Goal: Task Accomplishment & Management: Complete application form

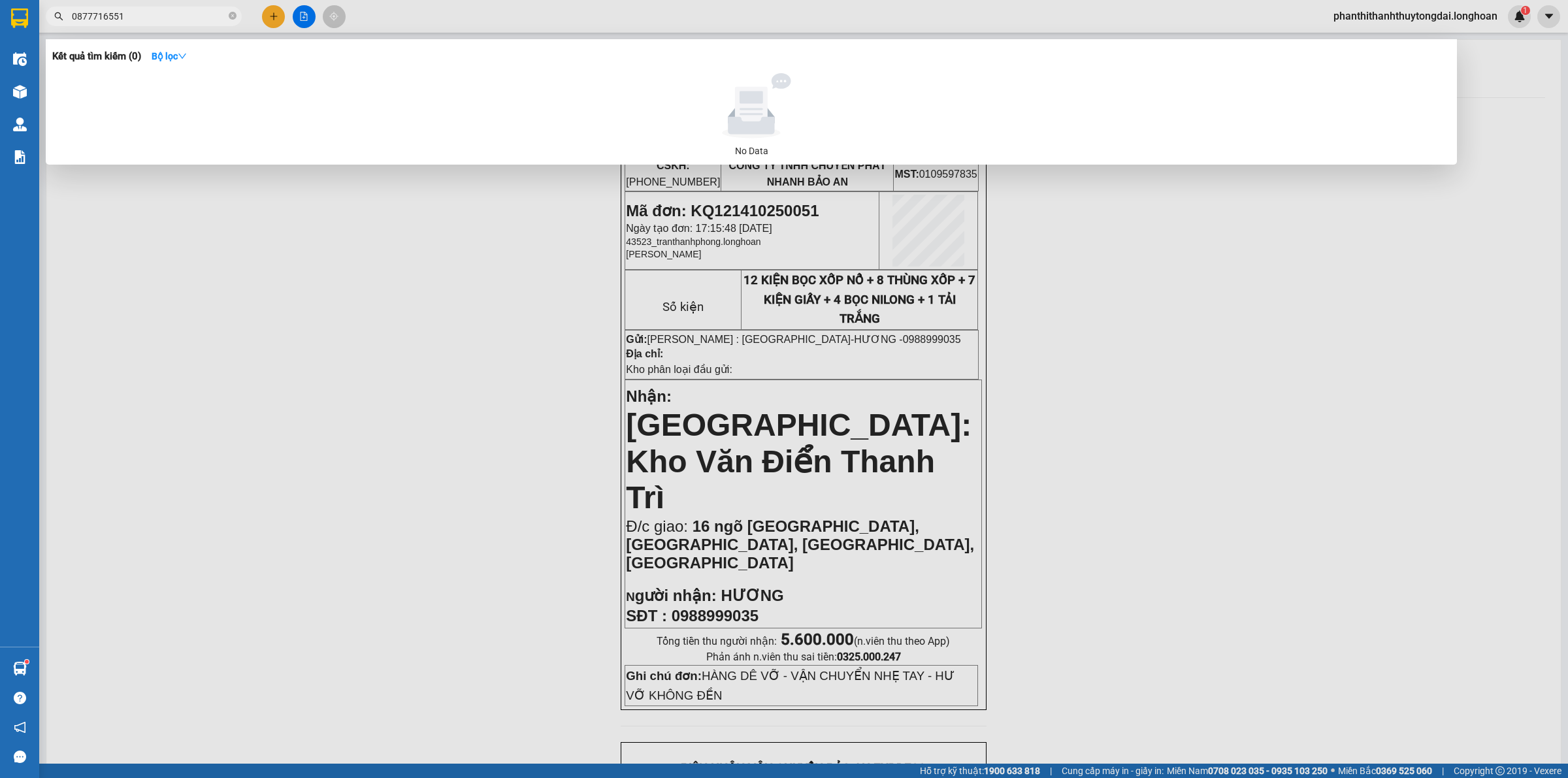
click at [185, 17] on input "0877716551" at bounding box center [149, 17] width 154 height 14
click at [185, 17] on input "0877716551" at bounding box center [149, 17] width 154 height 14
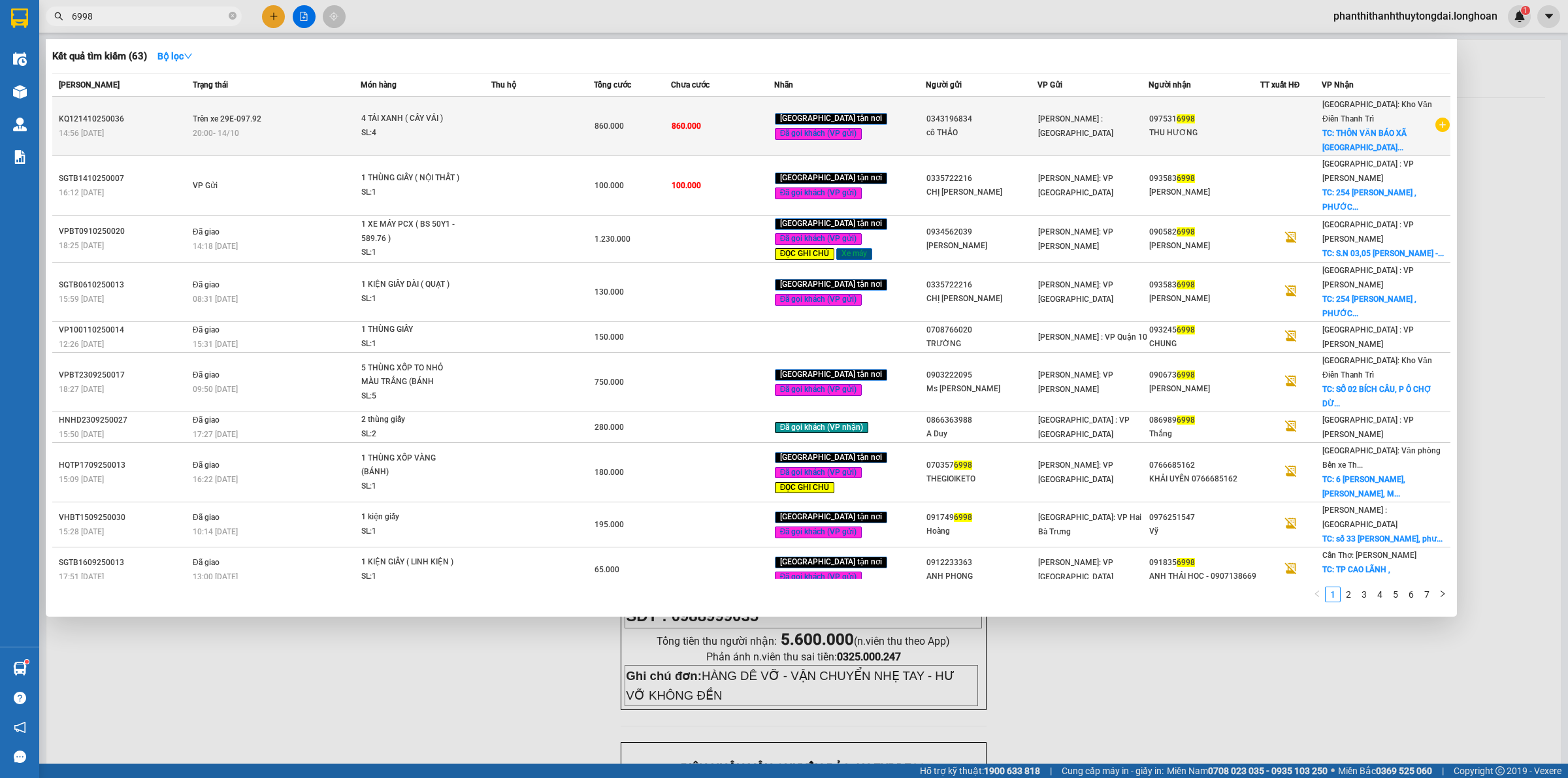
type input "6998"
click at [471, 117] on span "4 TẢI XANH ( CÂY VẢI ) SL: 4" at bounding box center [426, 126] width 129 height 28
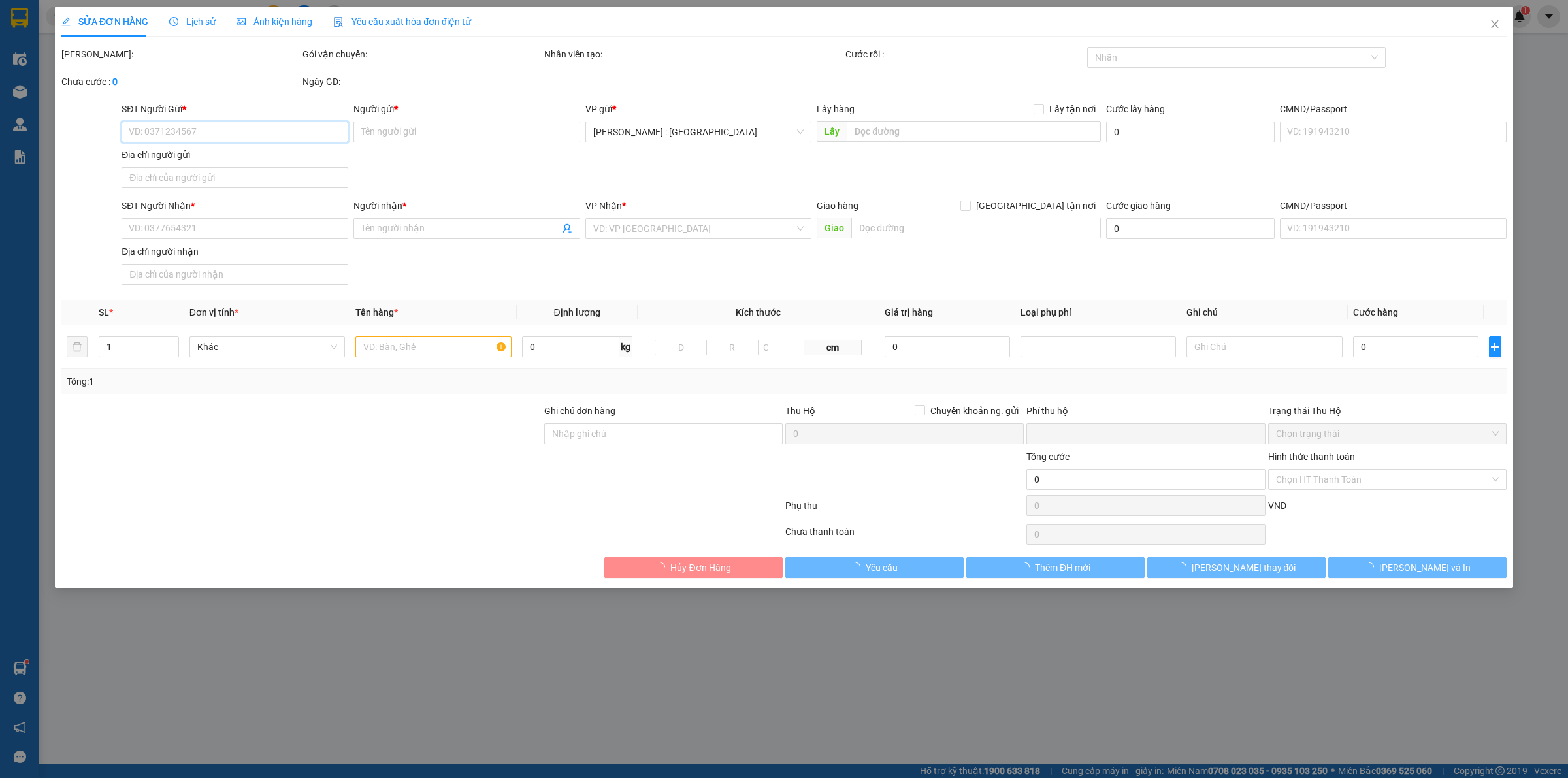
type input "0343196834"
type input "cô THẢO"
type input "0975316998"
type input "THU HƯƠNG"
checkbox input "true"
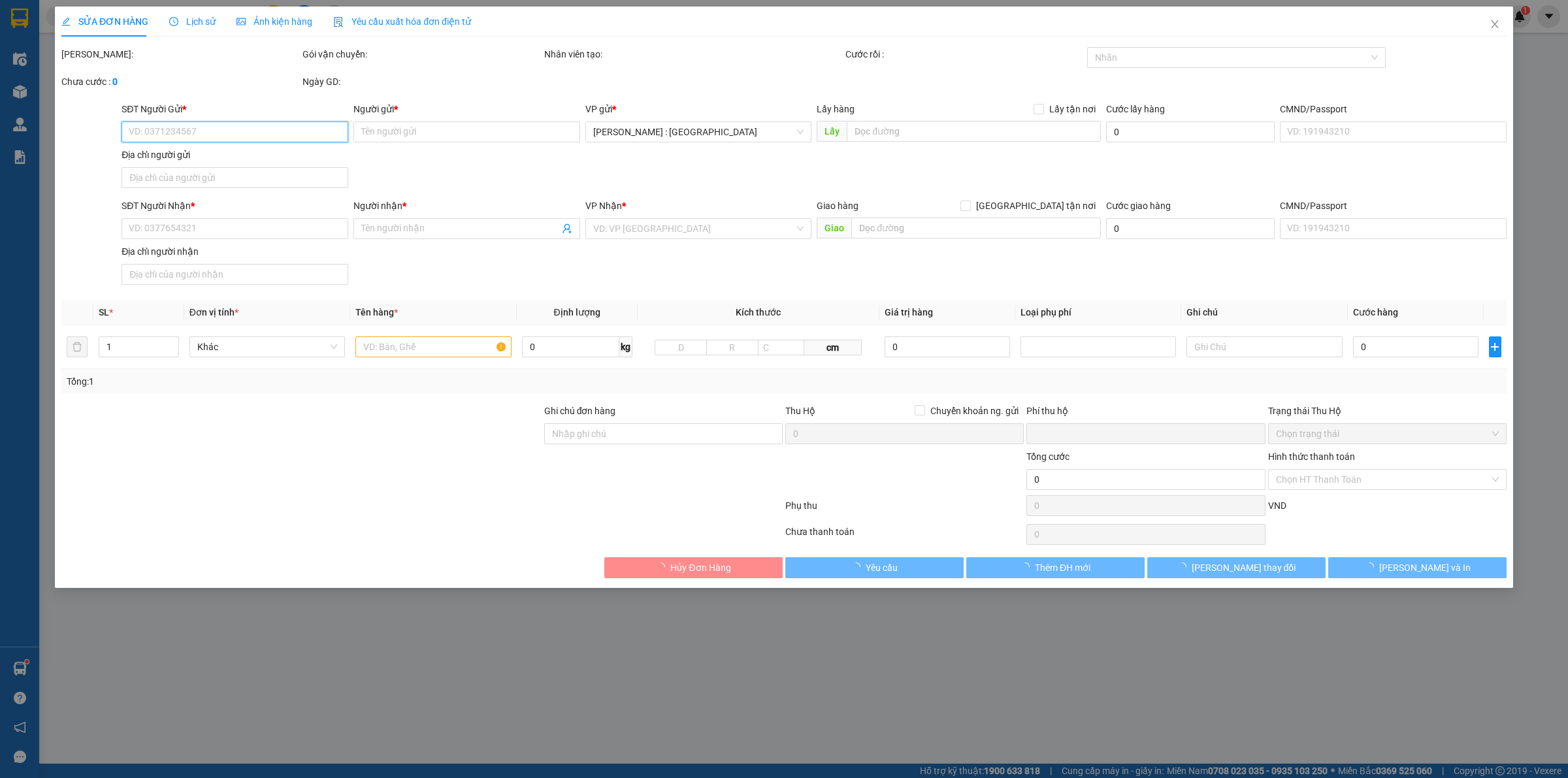
type input "THÔN VĂN BÁO XÃ ĐỒNG VĂN HUYỆN [GEOGRAPHIC_DATA]"
type input "NHẬN THEO KIỆN-GIAO NGUYÊN KIỆN,"
type input "0"
type input "860.000"
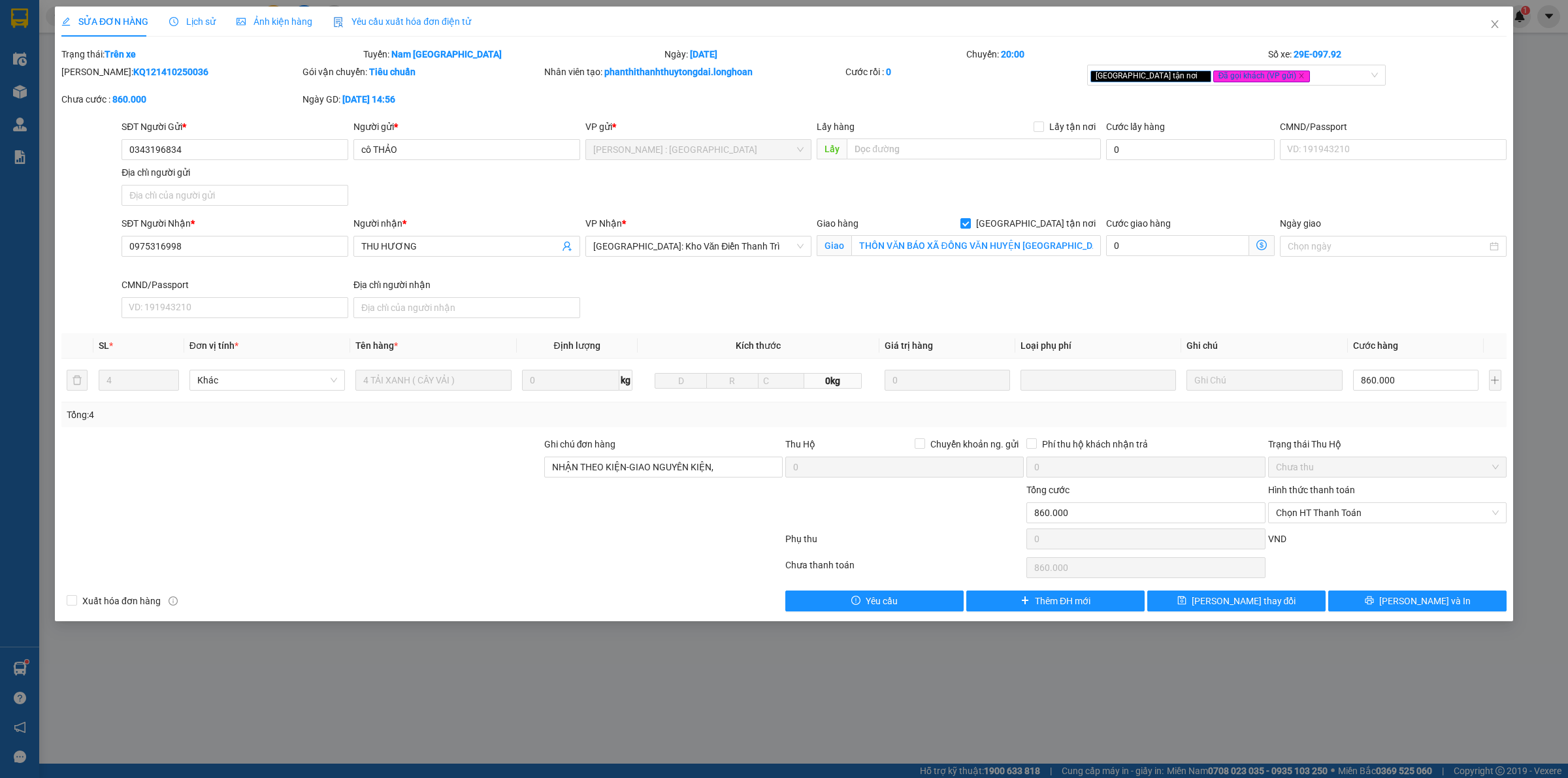
click at [485, 511] on div at bounding box center [301, 506] width 483 height 46
click at [860, 521] on div at bounding box center [905, 506] width 241 height 46
click at [865, 521] on div at bounding box center [905, 506] width 241 height 46
click at [887, 520] on div at bounding box center [905, 506] width 241 height 46
click at [1437, 386] on input "860.000" at bounding box center [1415, 380] width 125 height 21
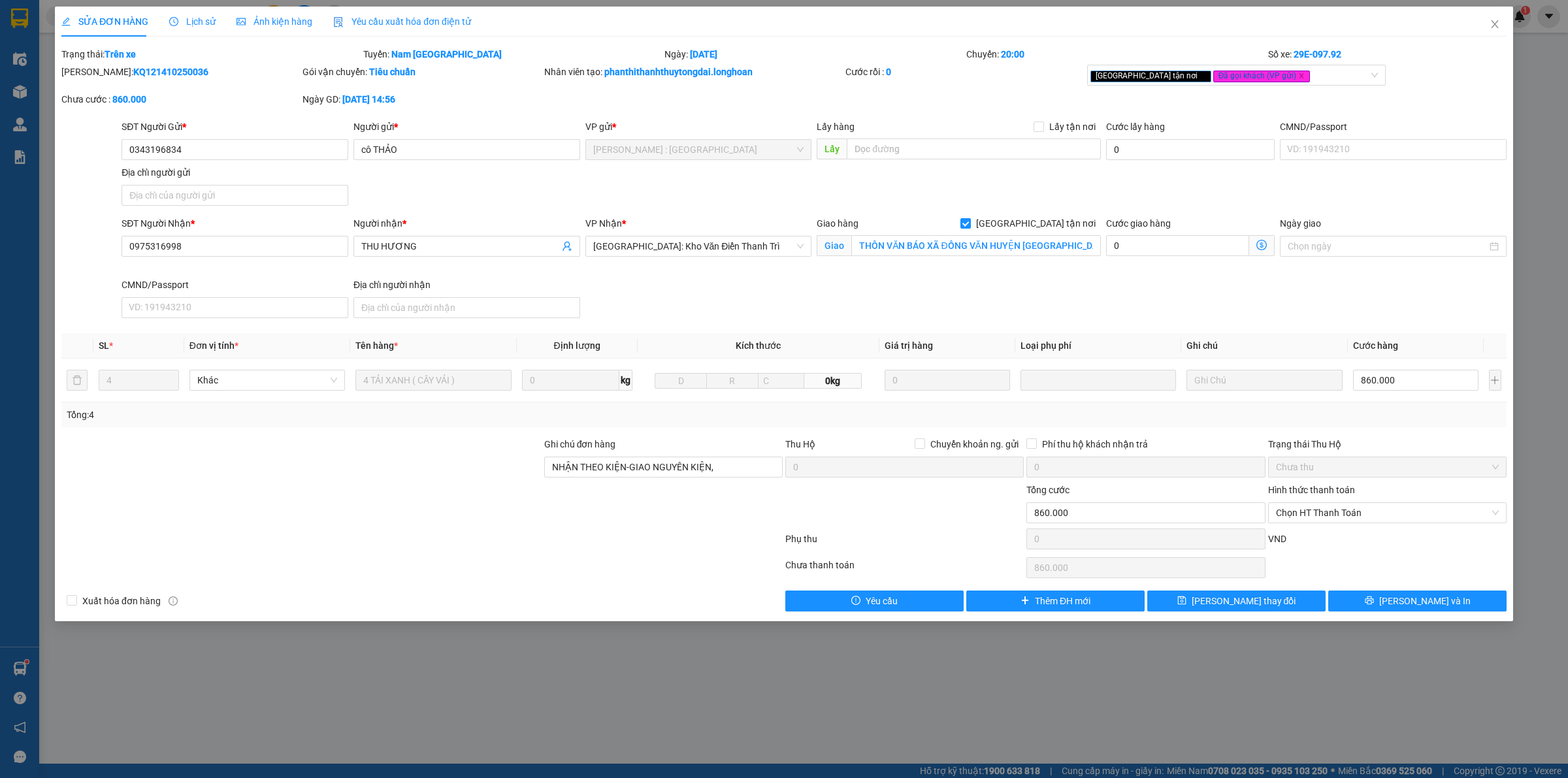
click at [961, 523] on div at bounding box center [905, 506] width 241 height 46
click at [492, 518] on div at bounding box center [301, 506] width 483 height 46
click at [1412, 383] on input "860.000" at bounding box center [1415, 380] width 125 height 21
type input "0"
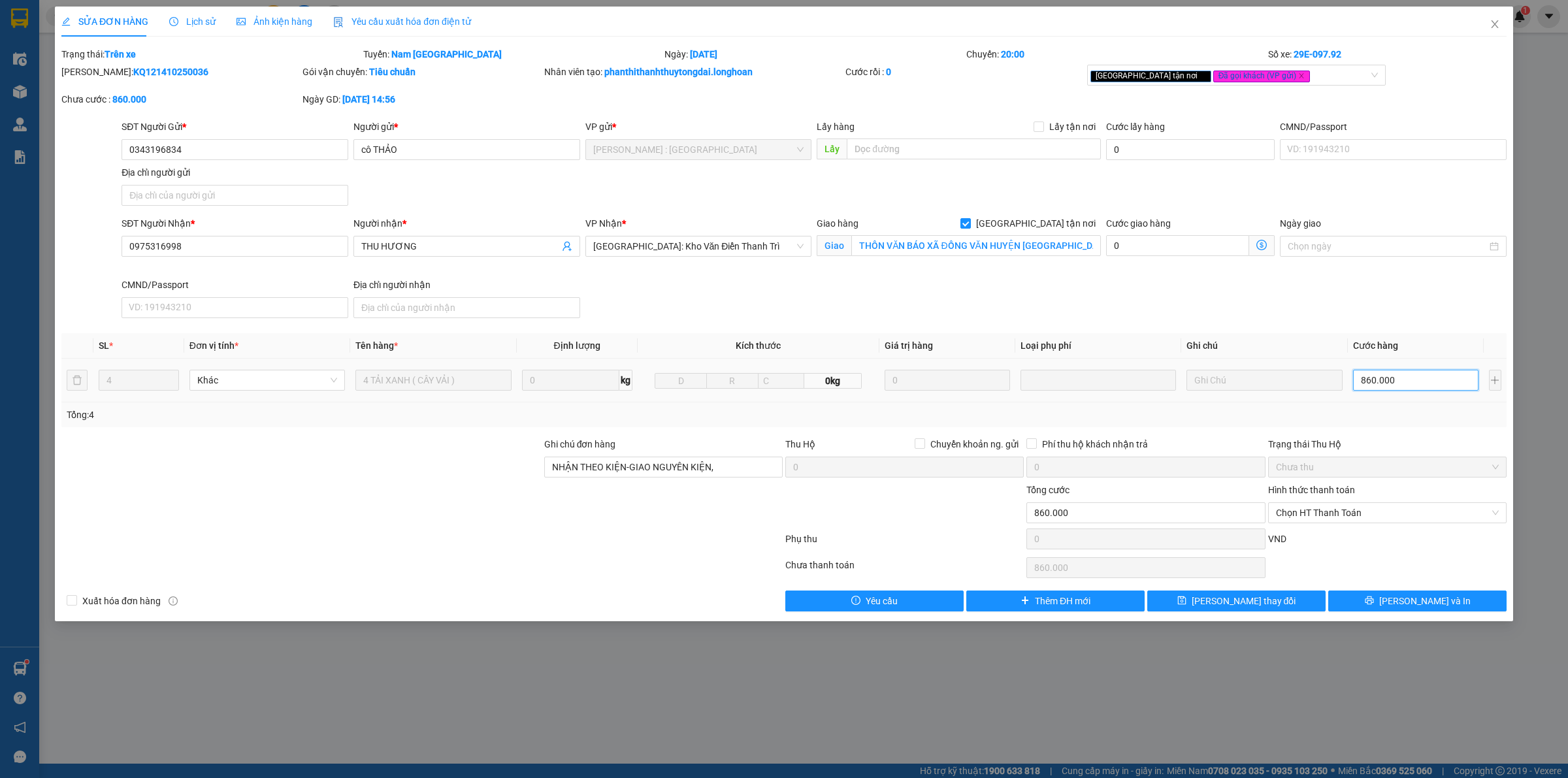
type input "0"
type input "7"
type input "07"
type input "76"
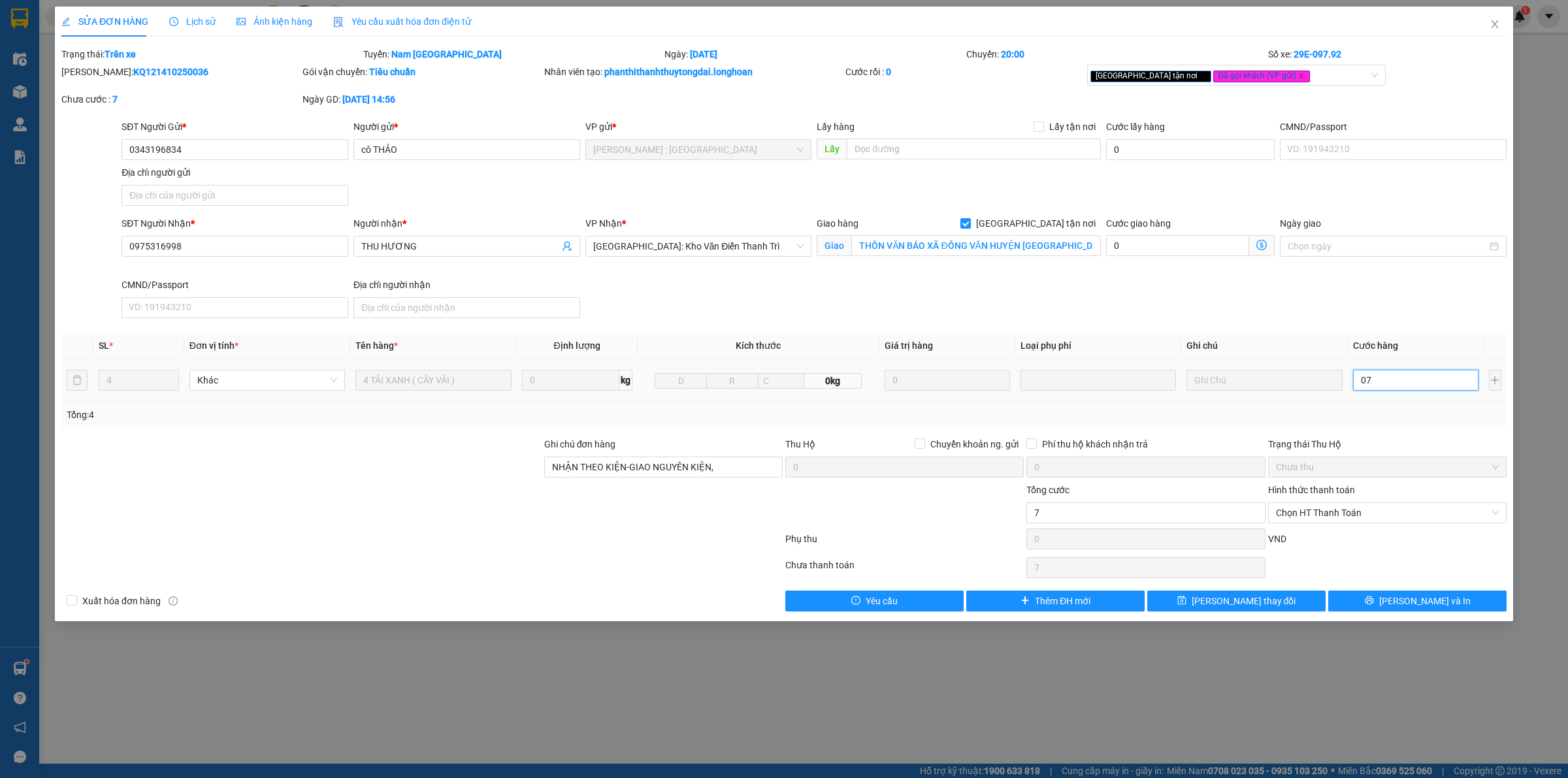
type input "76"
type input "076"
type input "760"
type input "0.760"
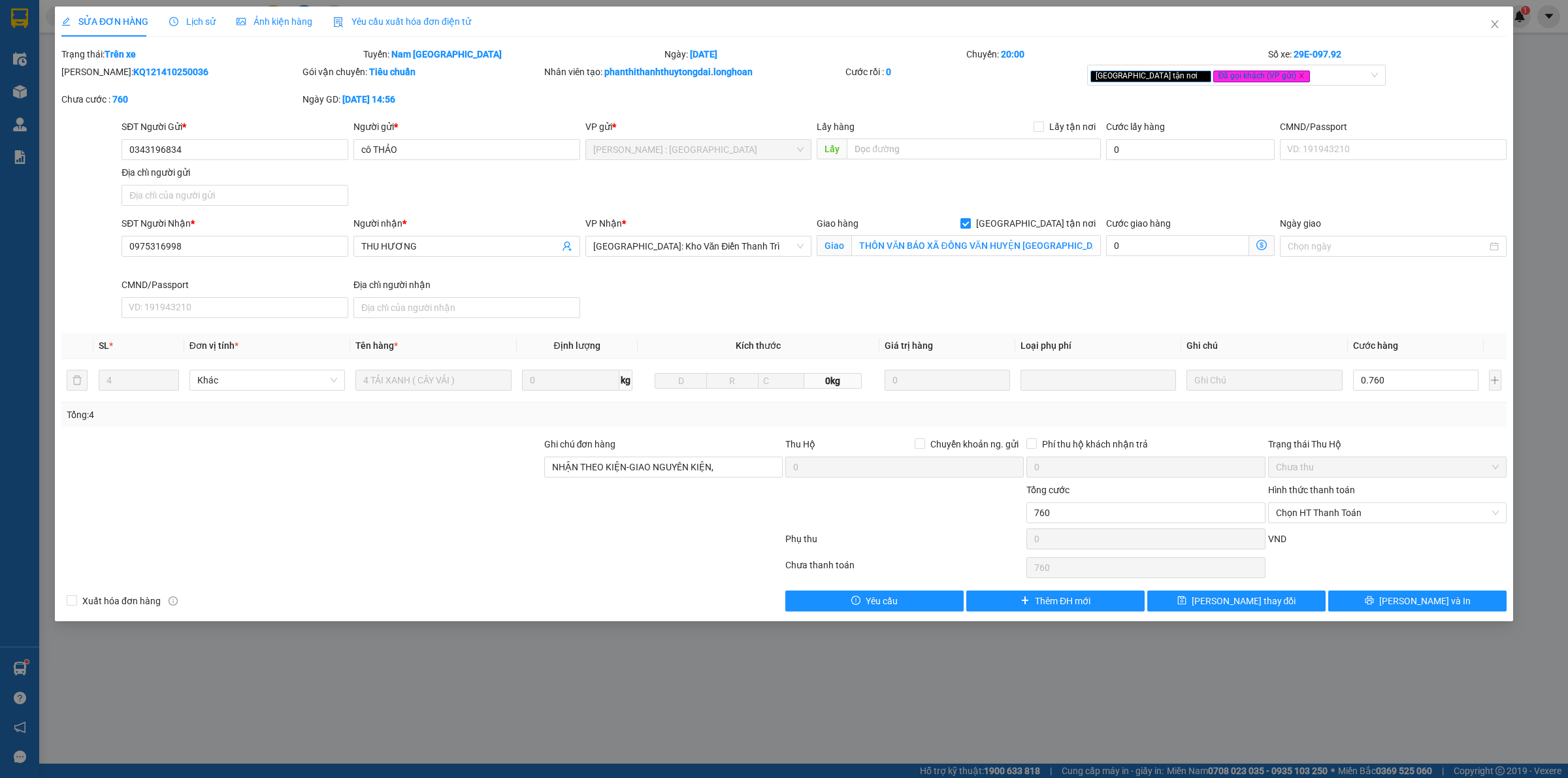
type input "760.000"
click at [1370, 310] on div "SĐT Người Nhận * 0975316998 Người nhận * THU HƯƠNG VP Nhận * [GEOGRAPHIC_DATA]:…" at bounding box center [814, 270] width 1390 height 107
click at [1374, 604] on button "[PERSON_NAME] và In" at bounding box center [1417, 601] width 179 height 21
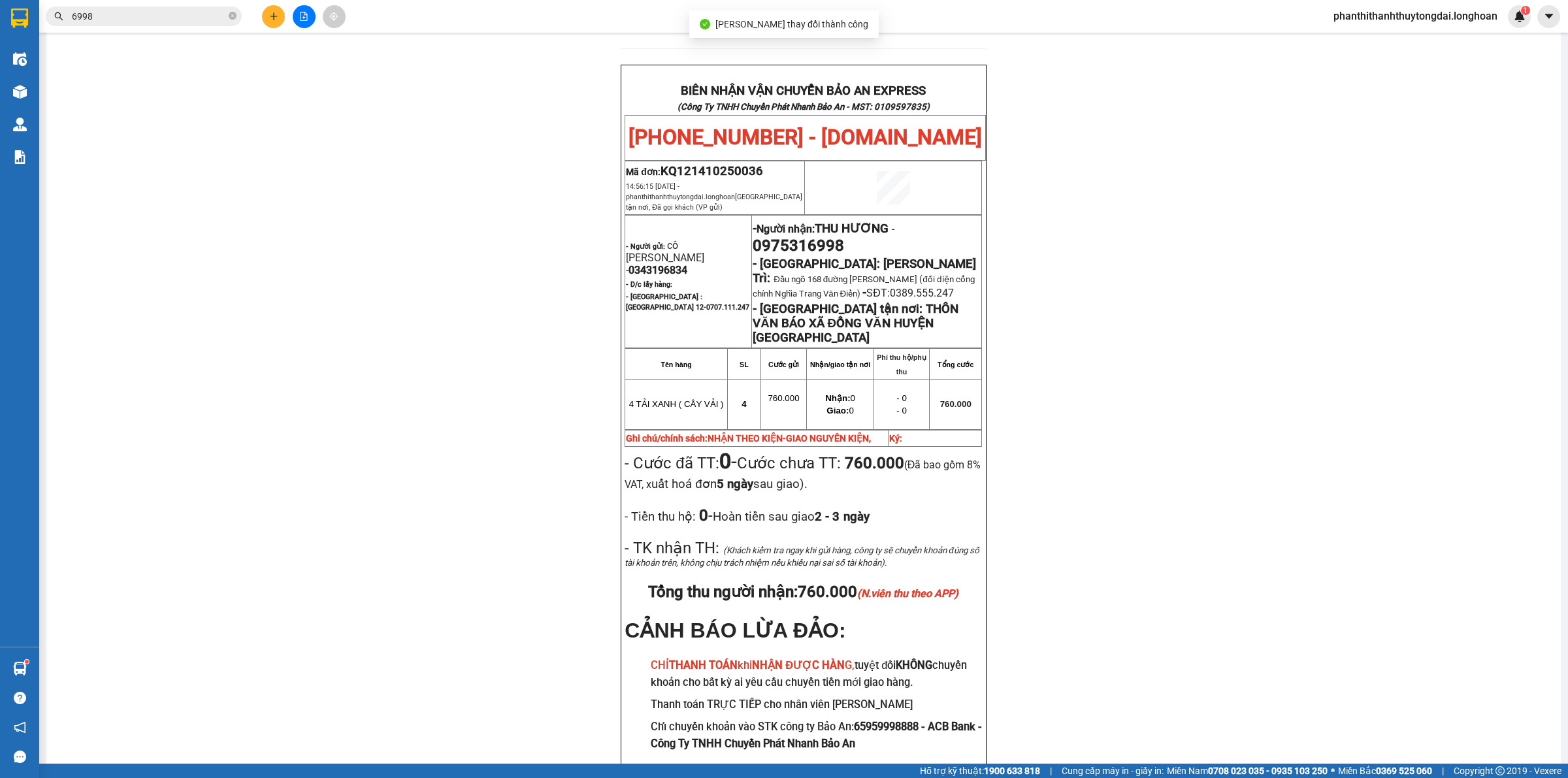
scroll to position [653, 0]
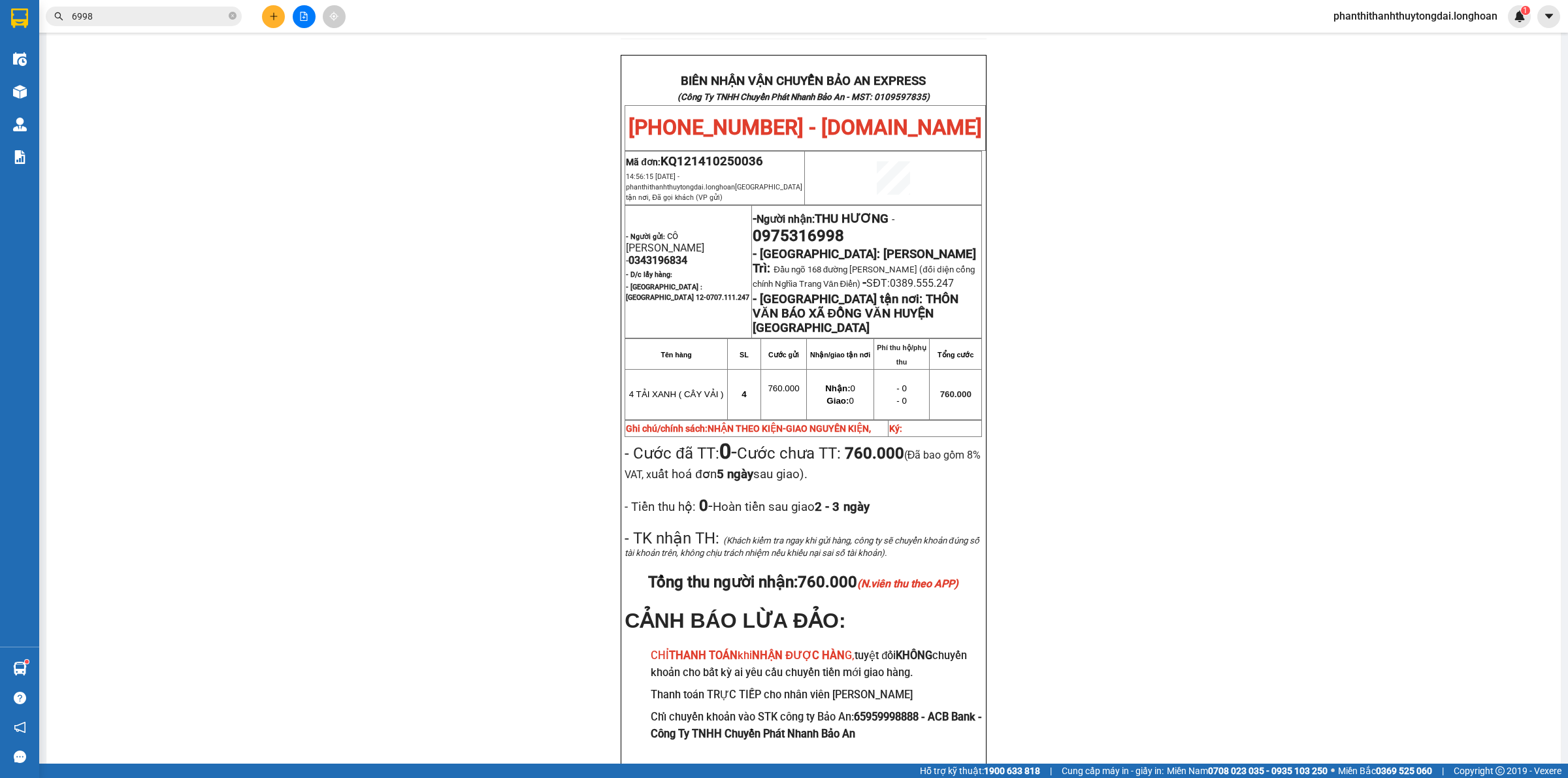
click at [1556, 526] on main "In mẫu biên lai tự cấu hình In mẫu tem hàng tự cấu hình theo số lượng (4) PHIẾU…" at bounding box center [784, 382] width 1568 height 764
click at [202, 13] on input "6998" at bounding box center [149, 17] width 154 height 14
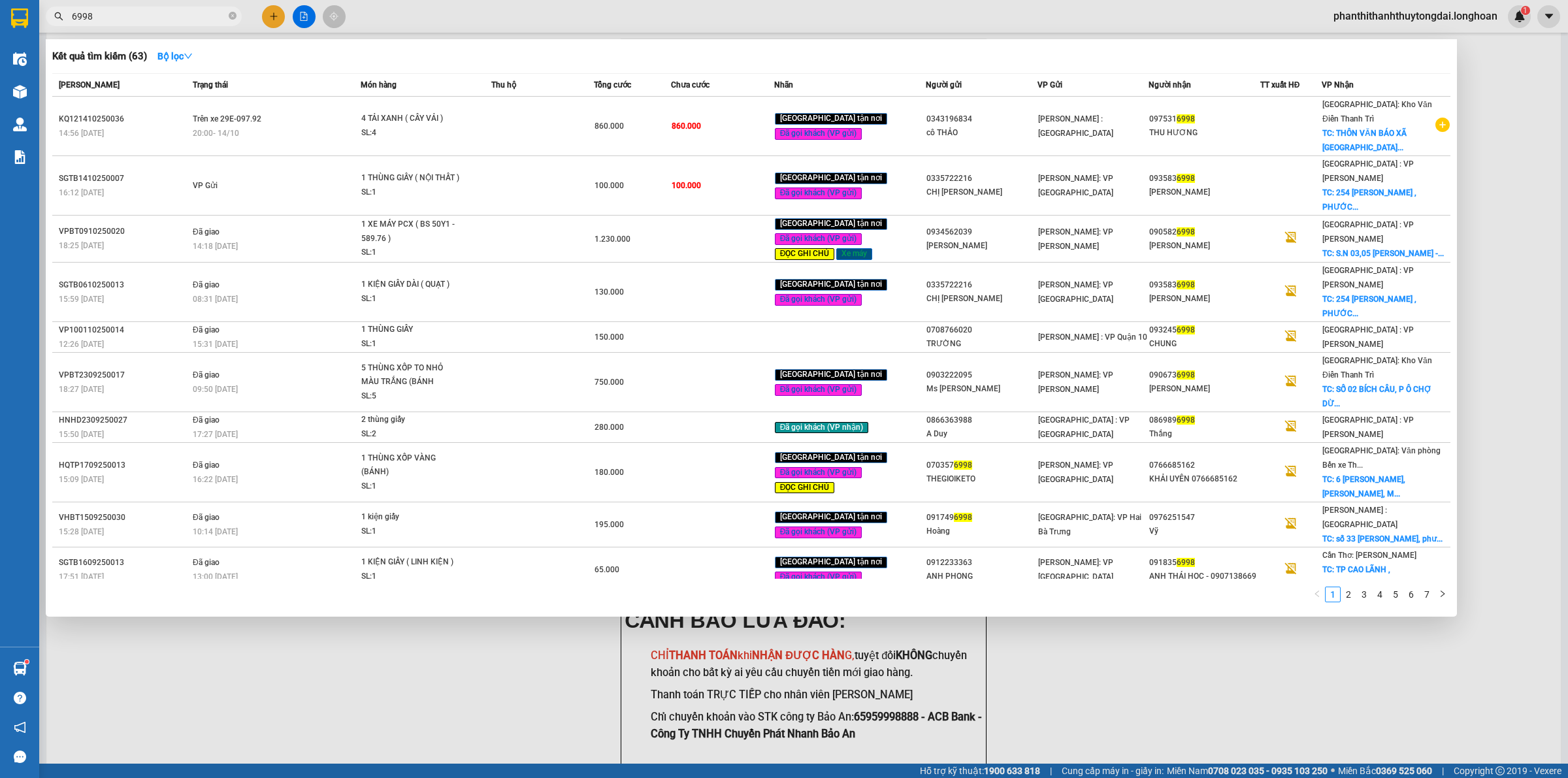
click at [202, 13] on input "6998" at bounding box center [149, 17] width 154 height 14
paste input "0968712534"
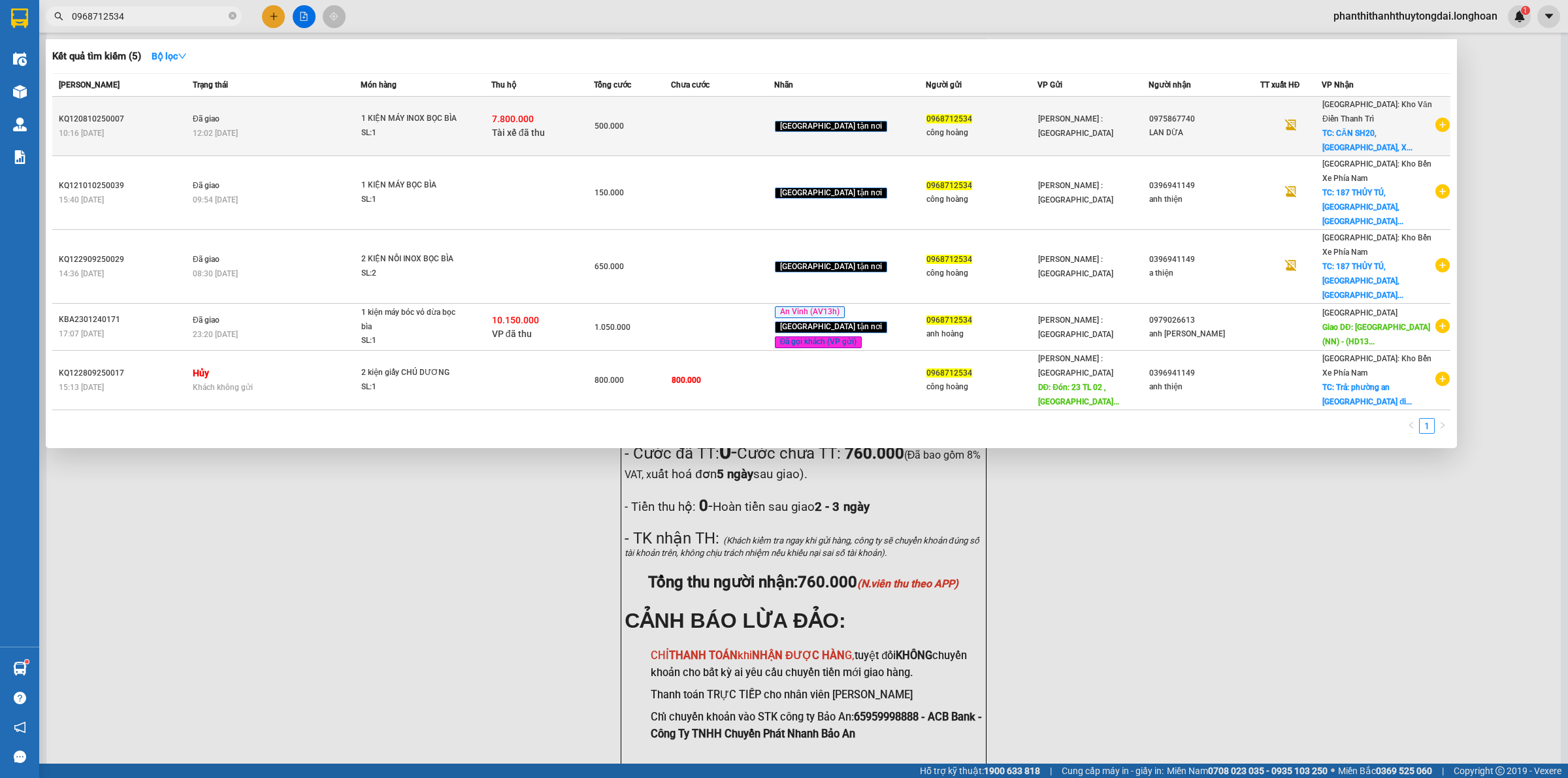
type input "0968712534"
click at [293, 128] on div "12:02 [DATE]" at bounding box center [276, 133] width 168 height 14
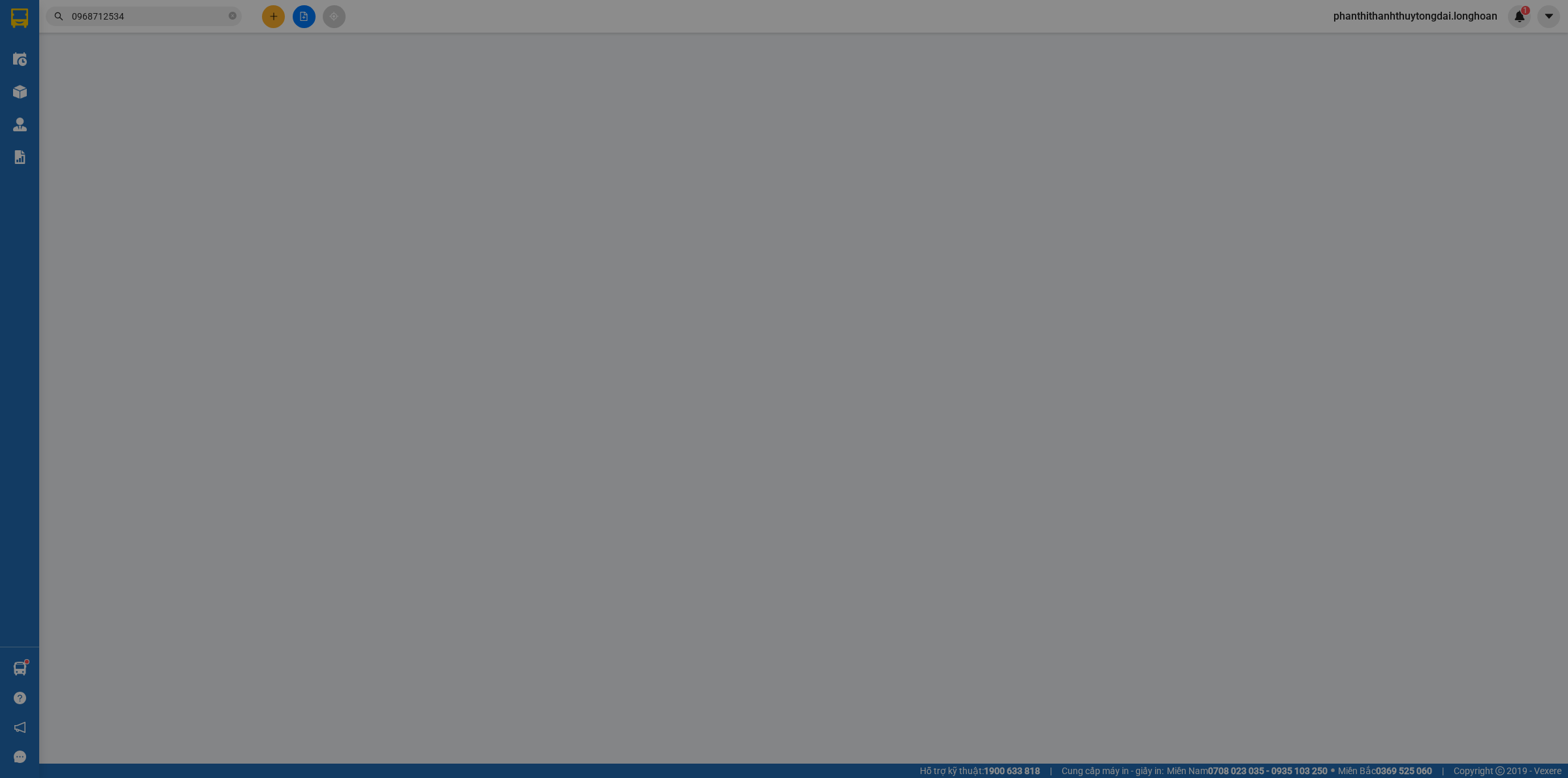
type input "0968712534"
type input "công hoàng"
type input "0975867740"
type input "LAN DỪA"
checkbox input "true"
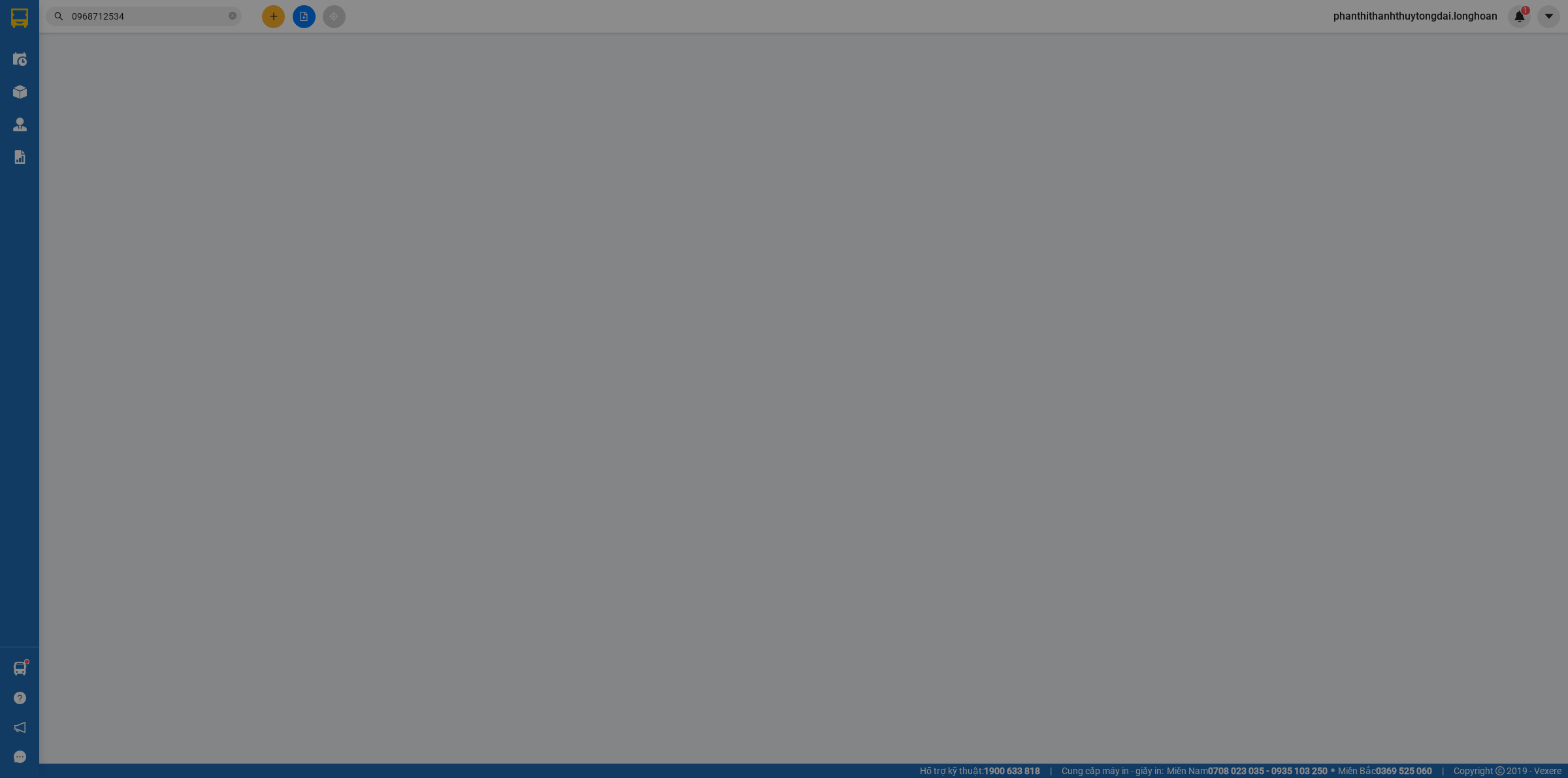
type input "CĂN SH20, [GEOGRAPHIC_DATA], [GEOGRAPHIC_DATA], [GEOGRAPHIC_DATA]"
checkbox input "true"
type input "7.800.000"
type input "25.000"
type input "500.000"
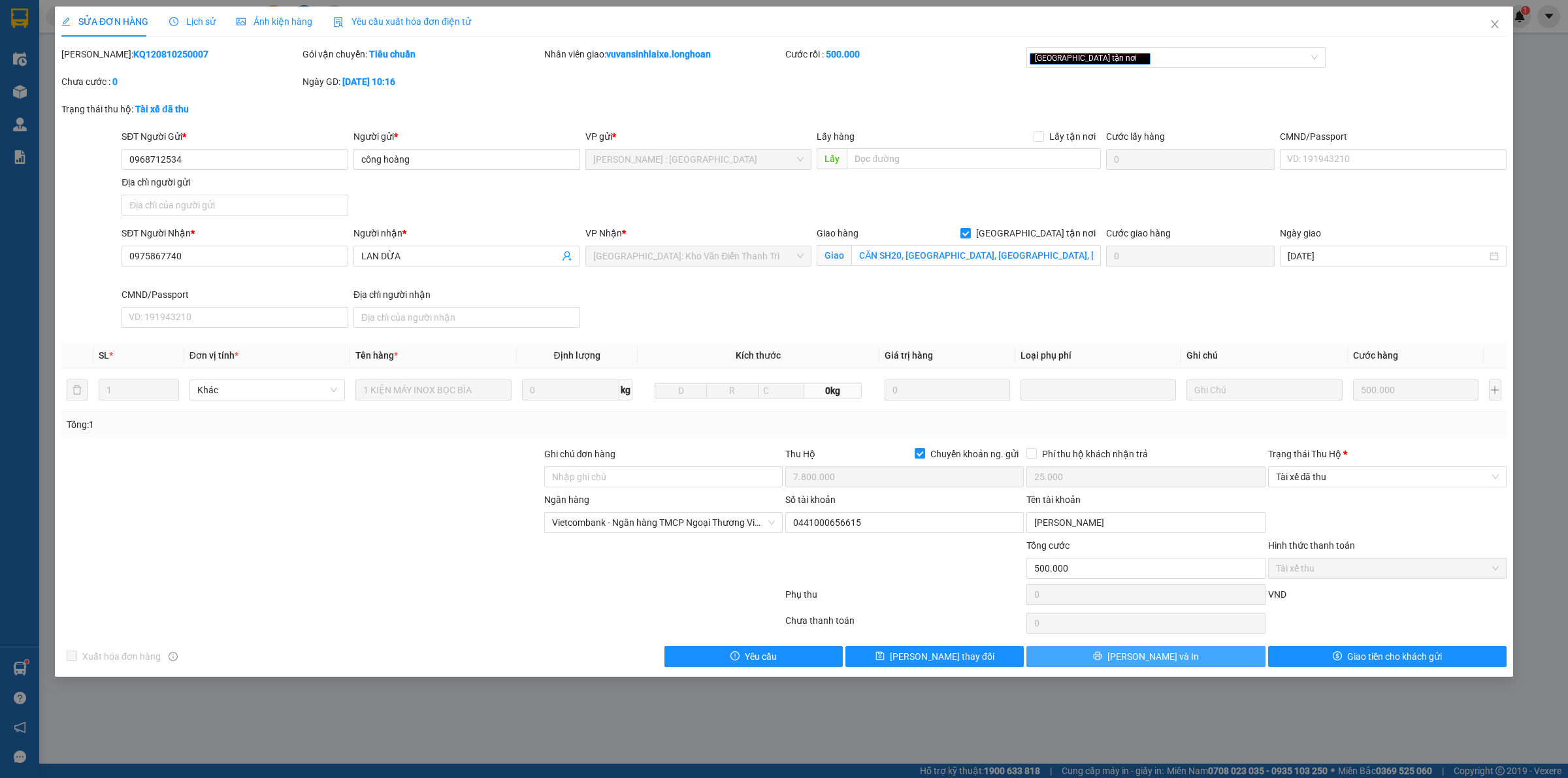
click at [1175, 661] on button "[PERSON_NAME] và In" at bounding box center [1146, 656] width 238 height 21
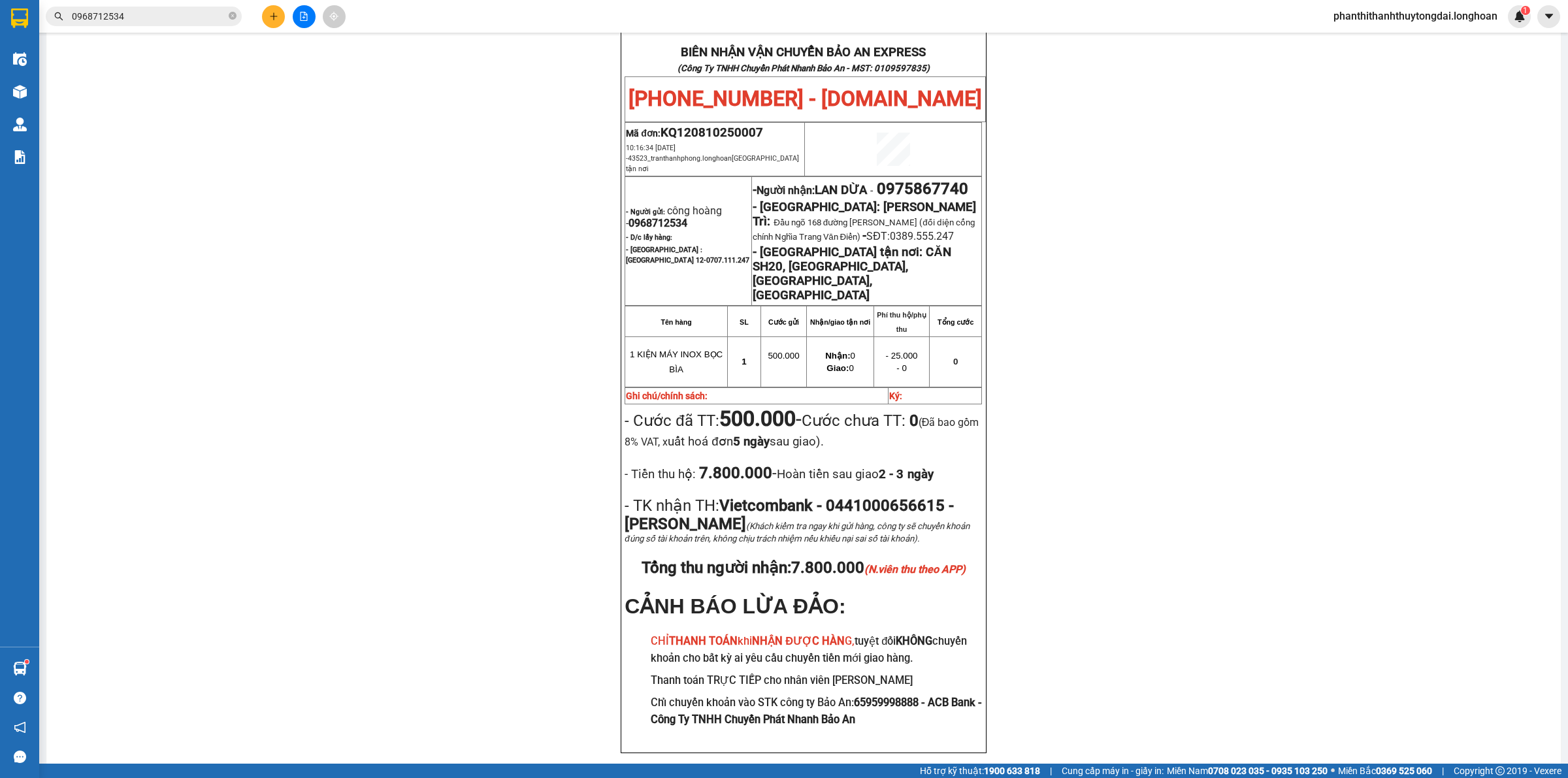
scroll to position [710, 0]
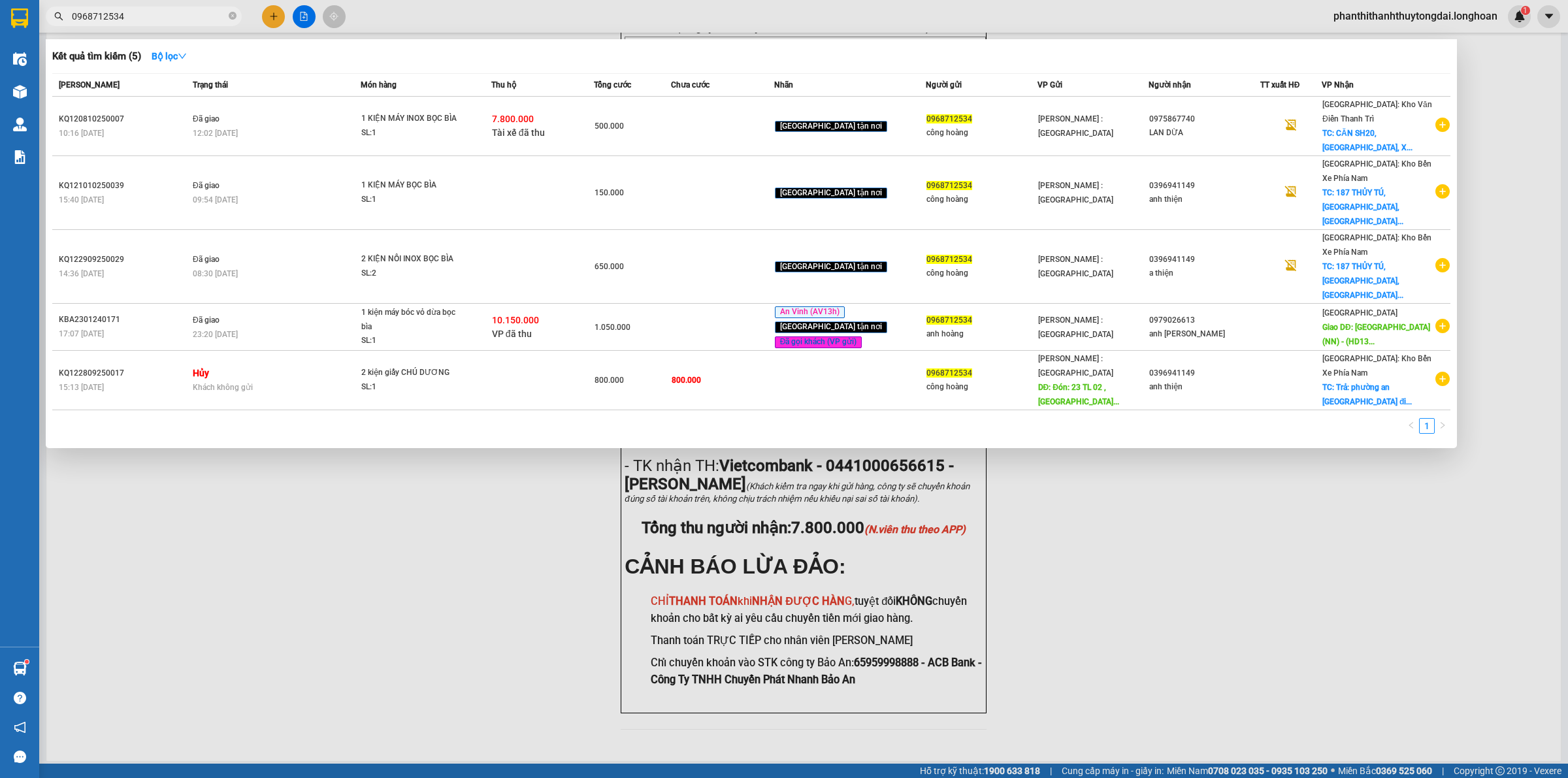
click at [183, 17] on input "0968712534" at bounding box center [149, 17] width 154 height 14
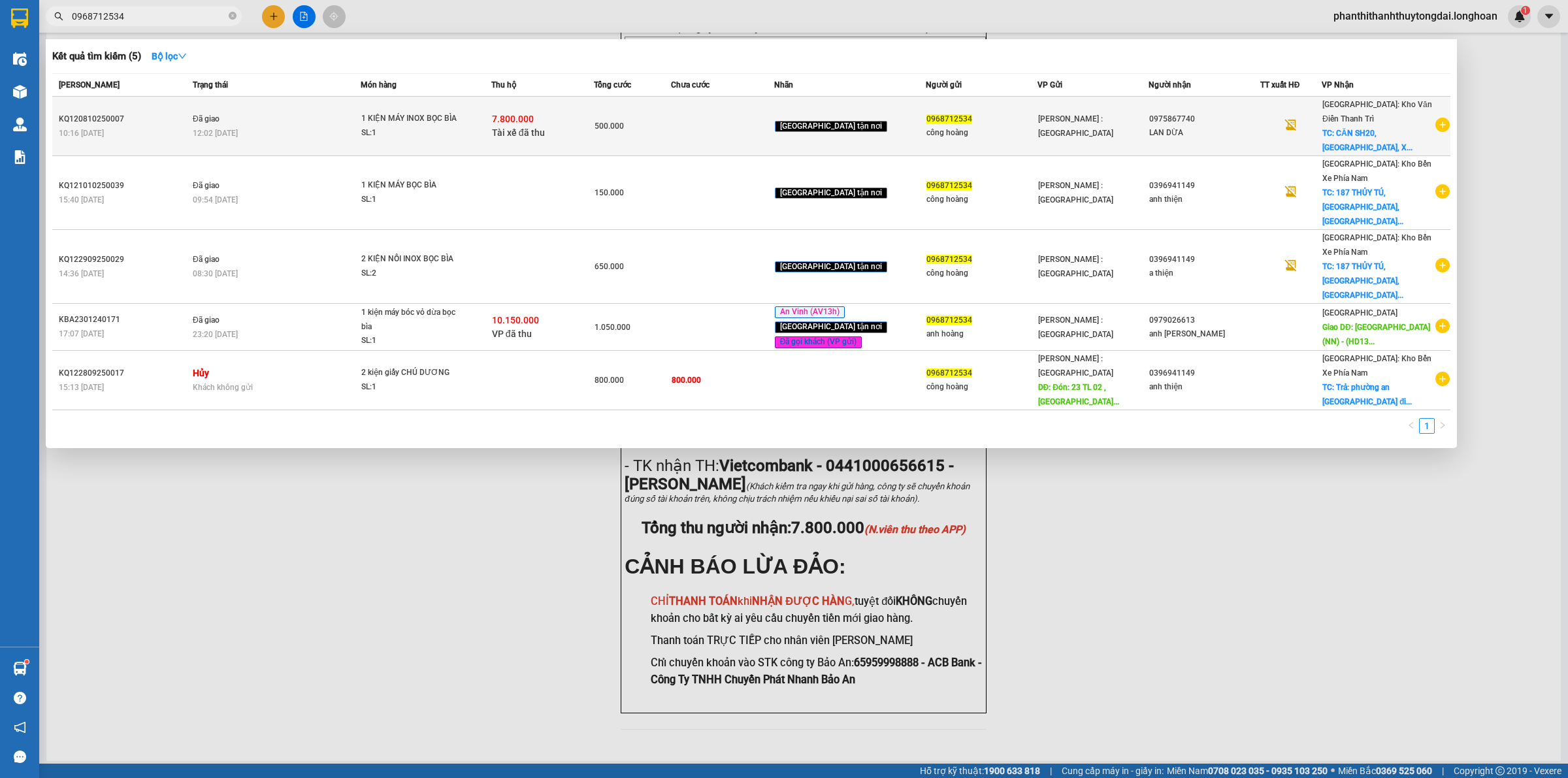
click at [262, 126] on div "12:02 [DATE]" at bounding box center [276, 133] width 168 height 14
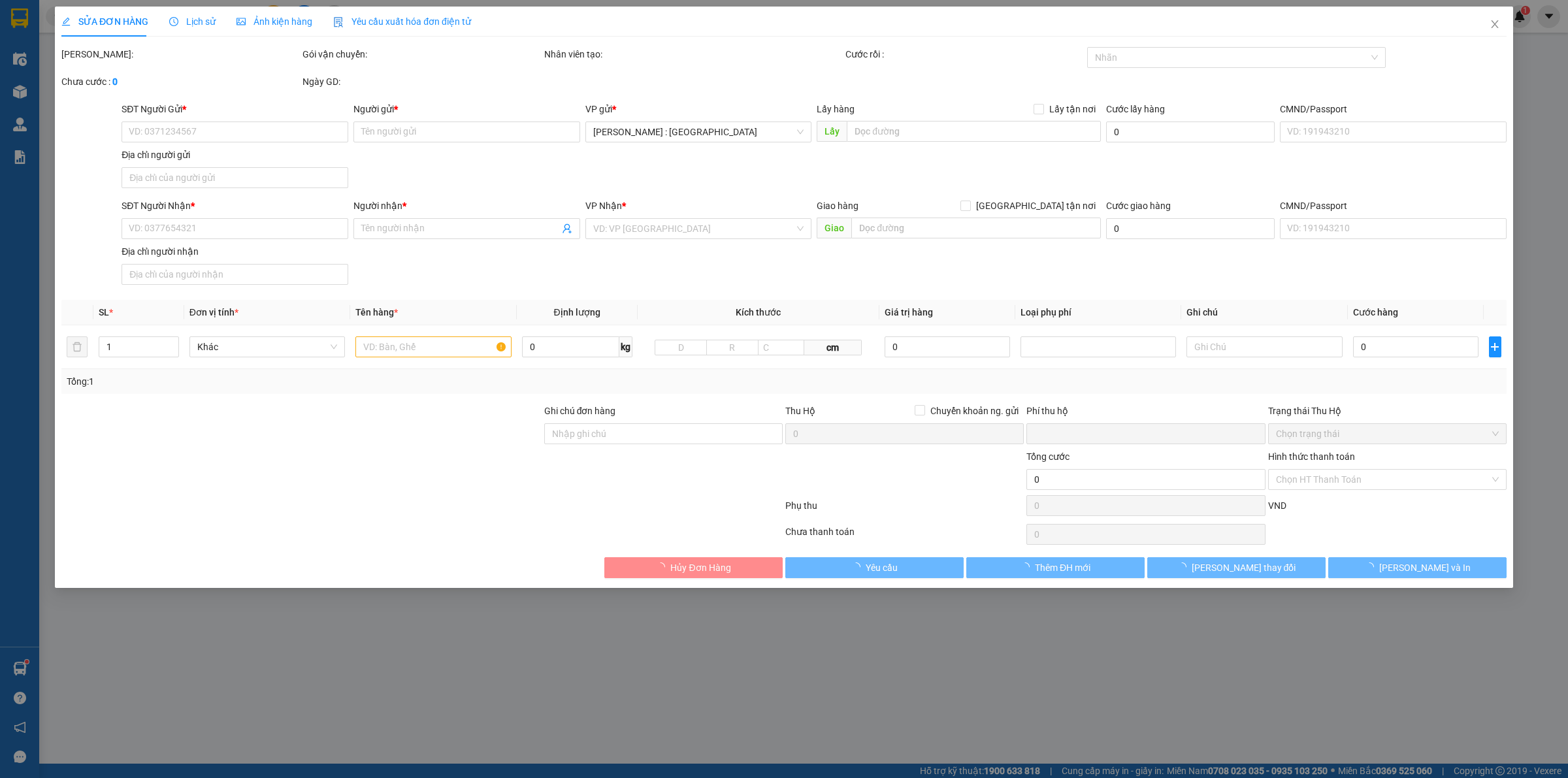
click at [201, 17] on span "Lịch sử" at bounding box center [192, 21] width 46 height 10
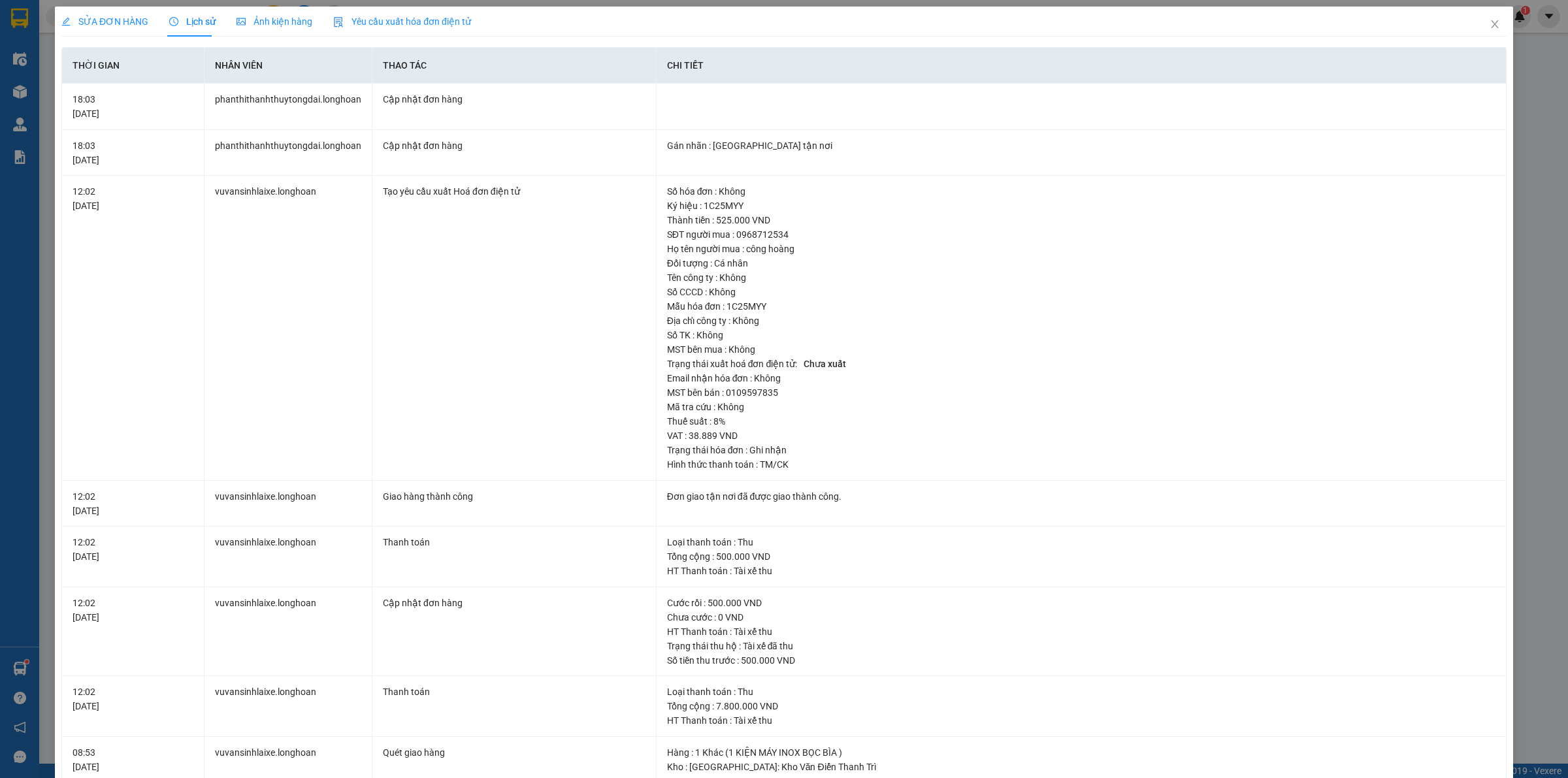
click at [131, 21] on span "SỬA ĐƠN HÀNG" at bounding box center [105, 21] width 87 height 10
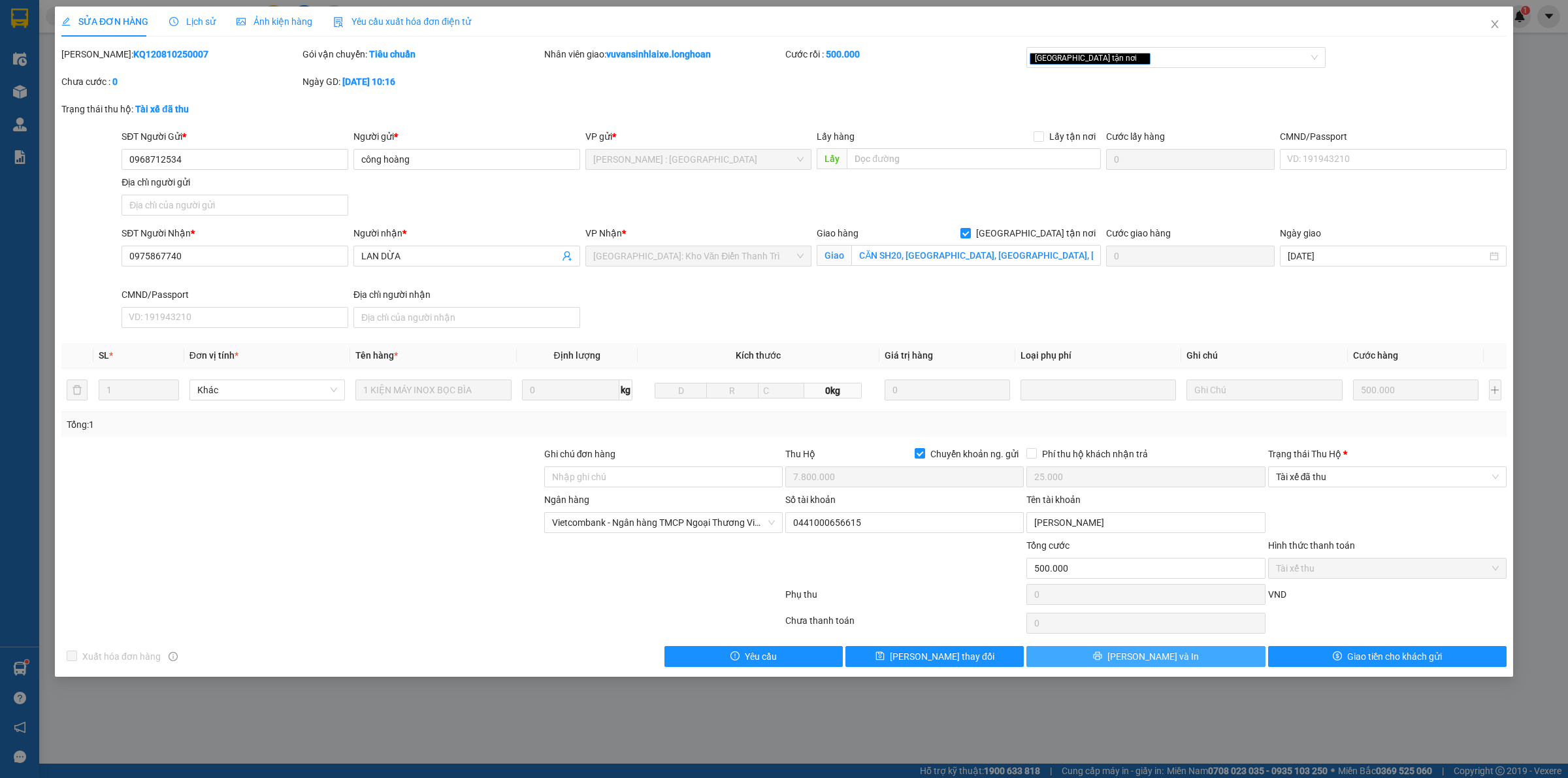
click at [1210, 660] on button "[PERSON_NAME] và In" at bounding box center [1146, 656] width 238 height 21
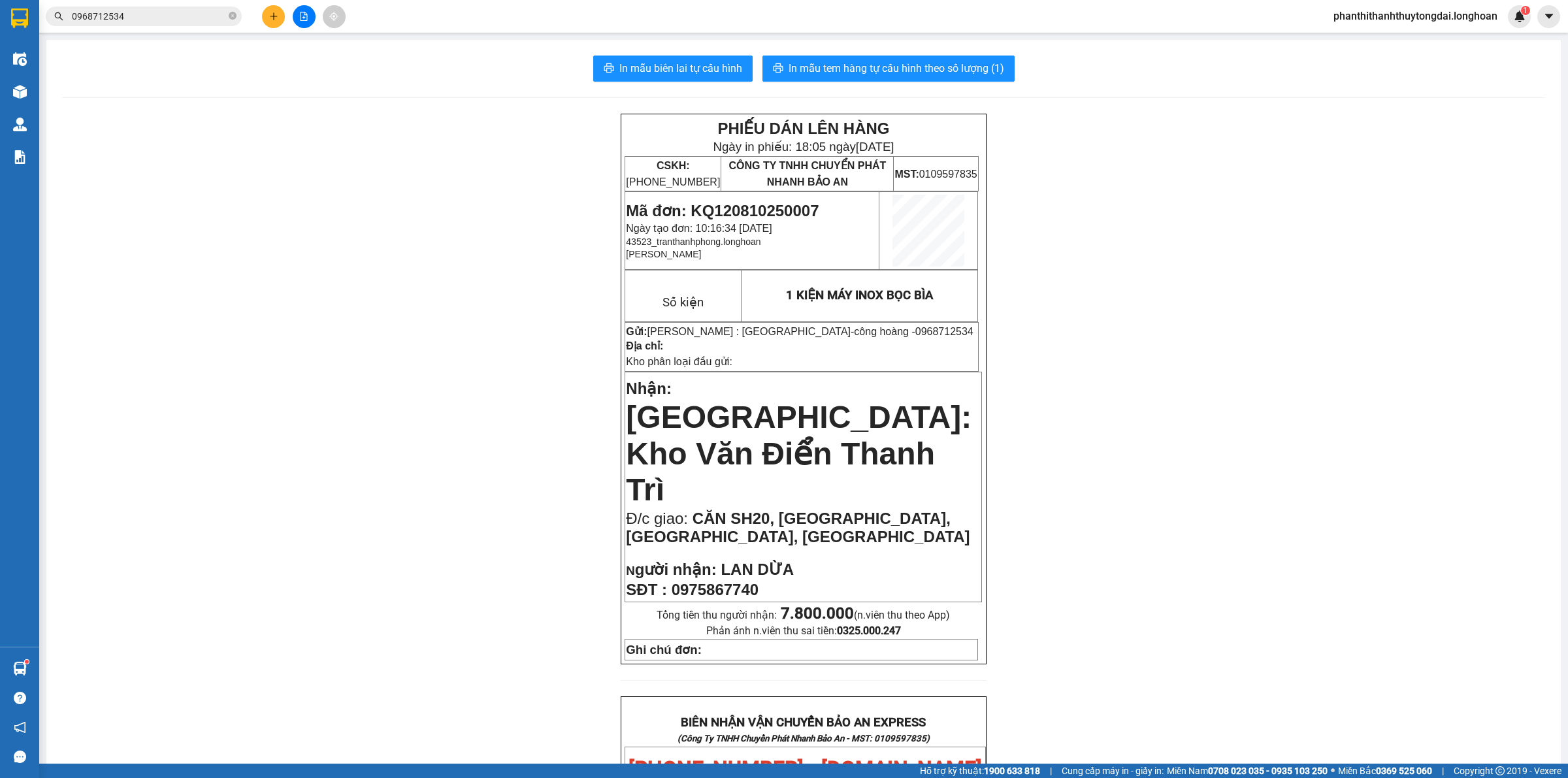
click at [177, 13] on input "0968712534" at bounding box center [149, 17] width 154 height 14
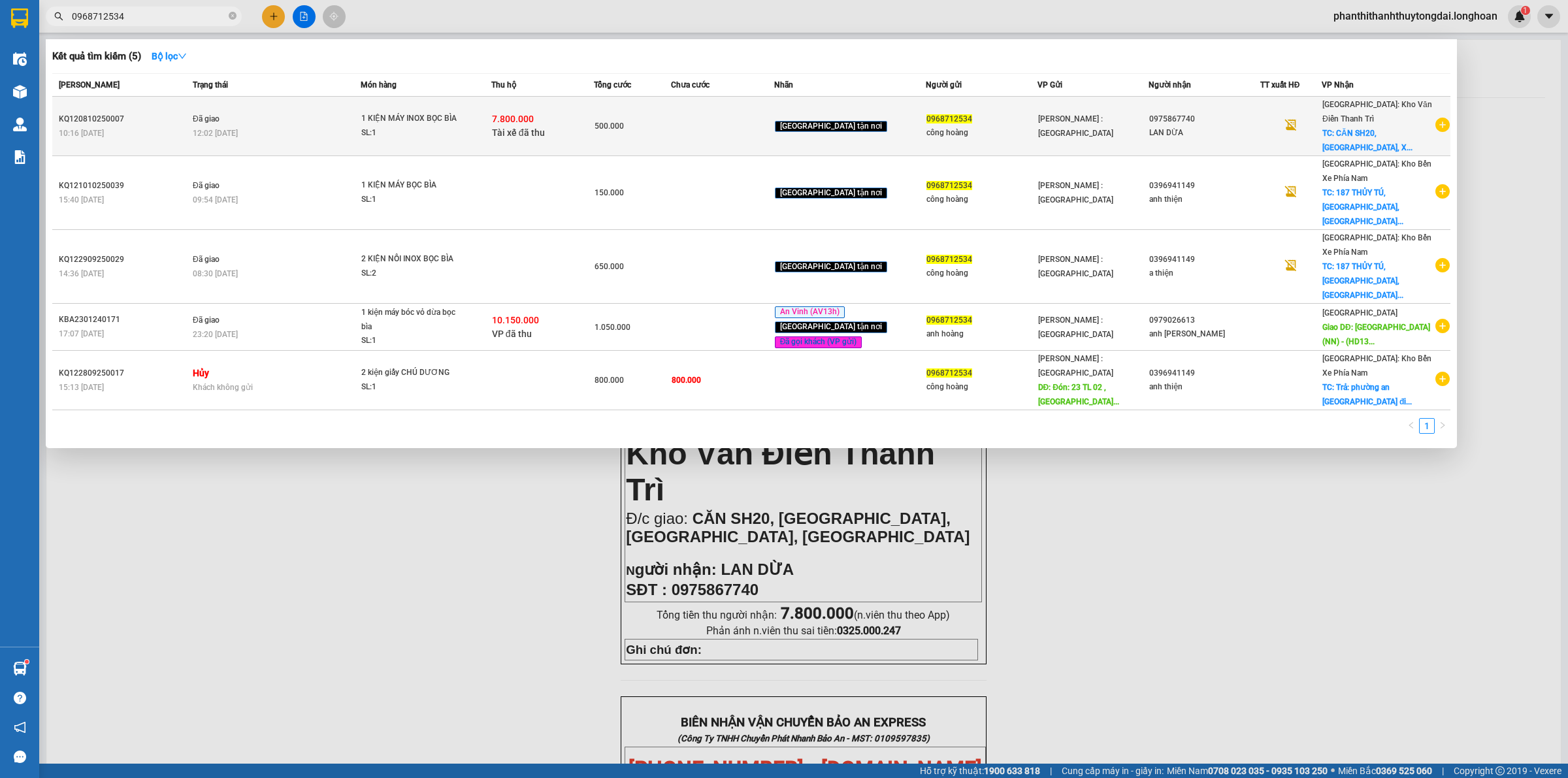
click at [292, 126] on div "12:02 [DATE]" at bounding box center [276, 133] width 168 height 14
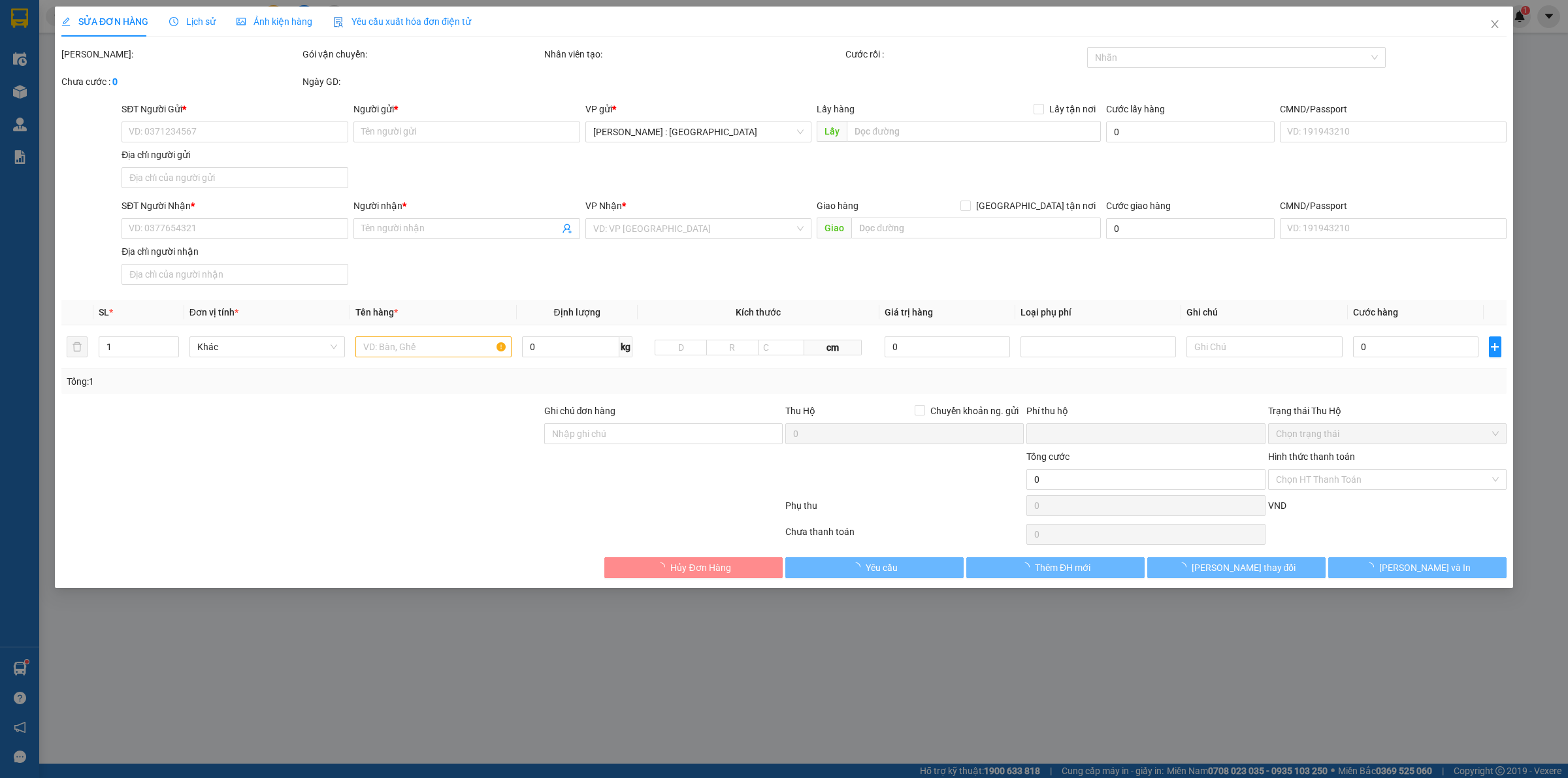
type input "0968712534"
type input "công hoàng"
type input "0975867740"
type input "LAN DỪA"
checkbox input "true"
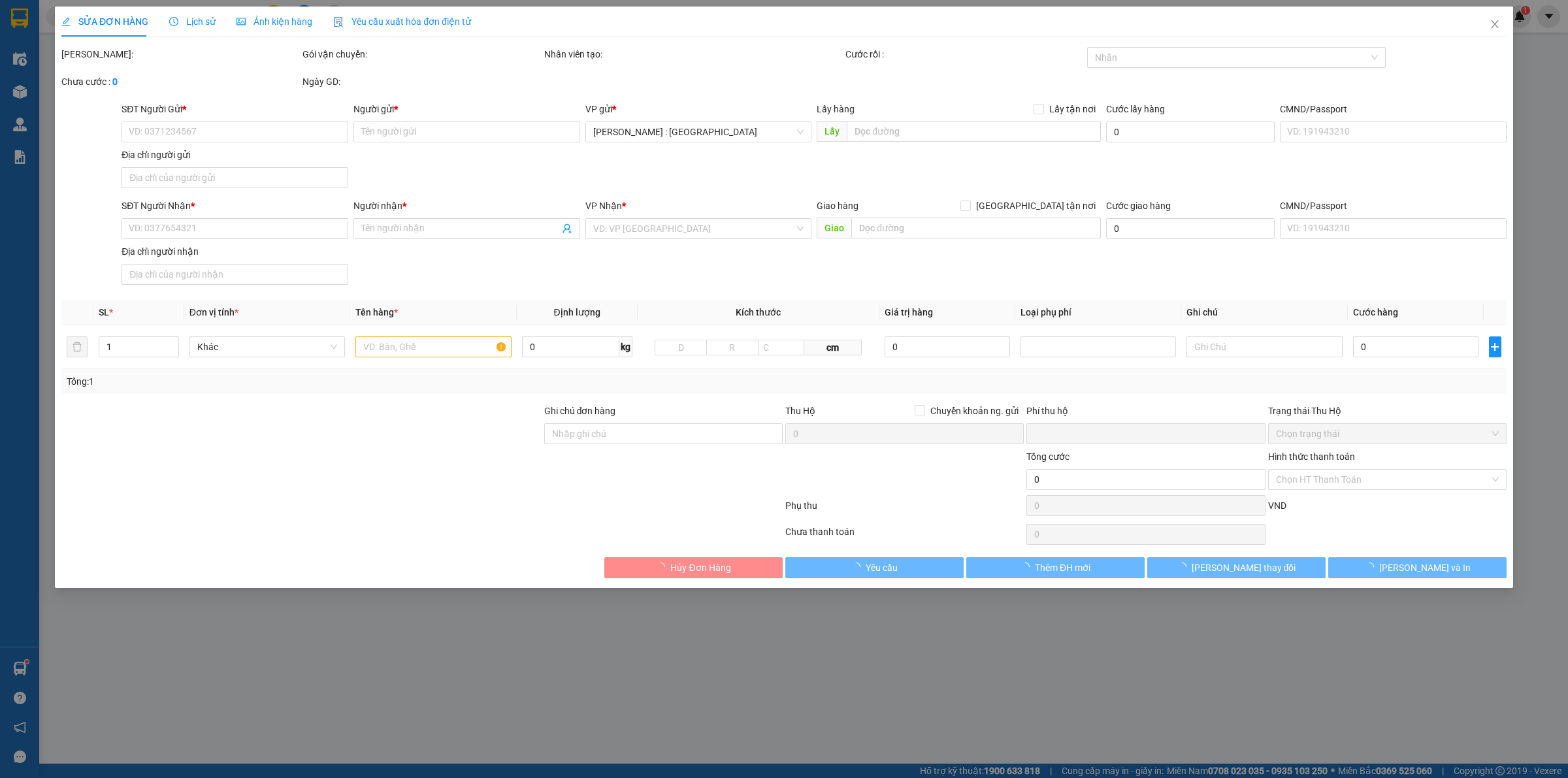
type input "CĂN SH20, [GEOGRAPHIC_DATA], [GEOGRAPHIC_DATA], [GEOGRAPHIC_DATA]"
checkbox input "true"
type input "7.800.000"
type input "25.000"
type input "500.000"
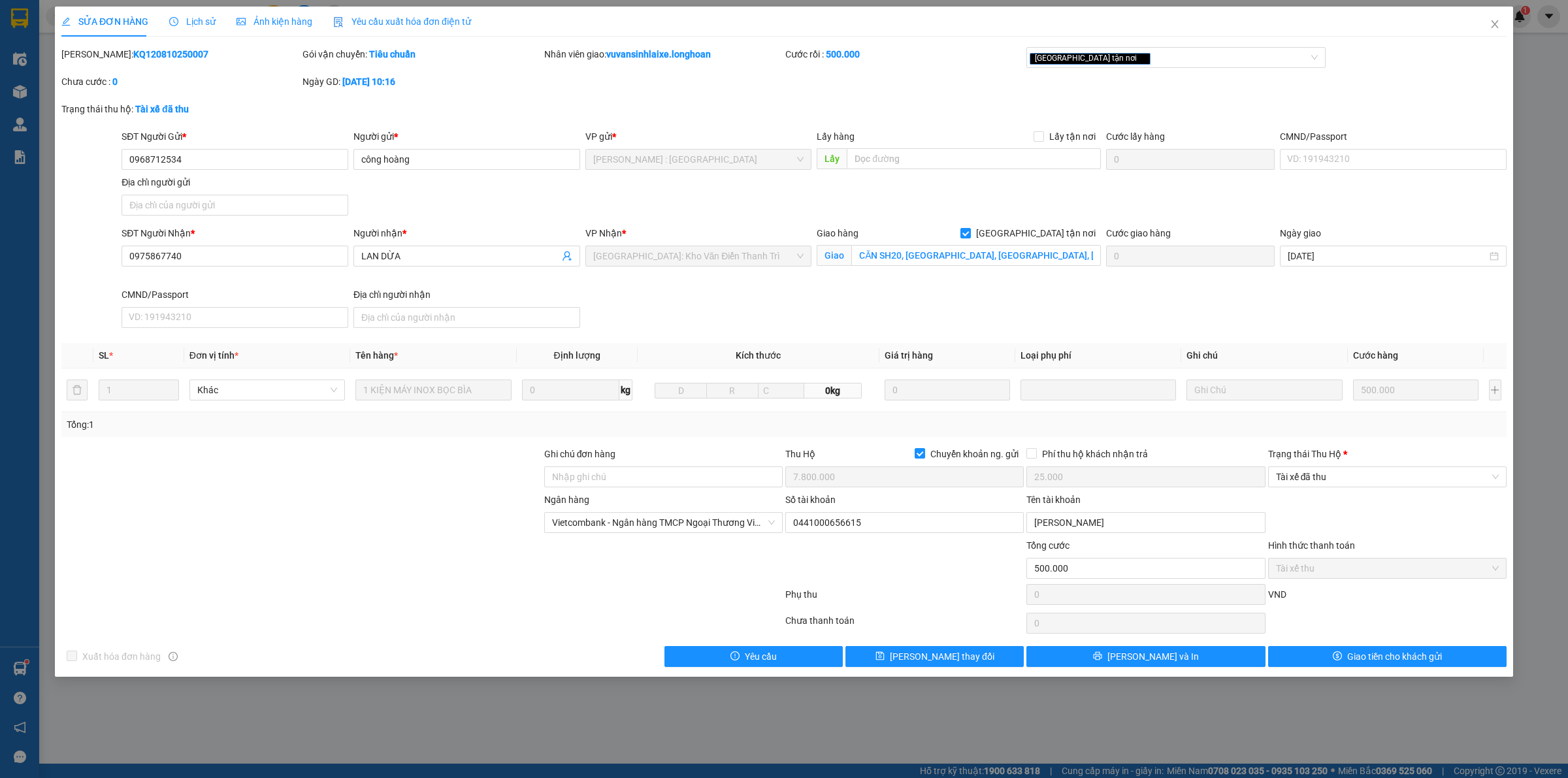
click at [197, 17] on span "Lịch sử" at bounding box center [192, 21] width 46 height 10
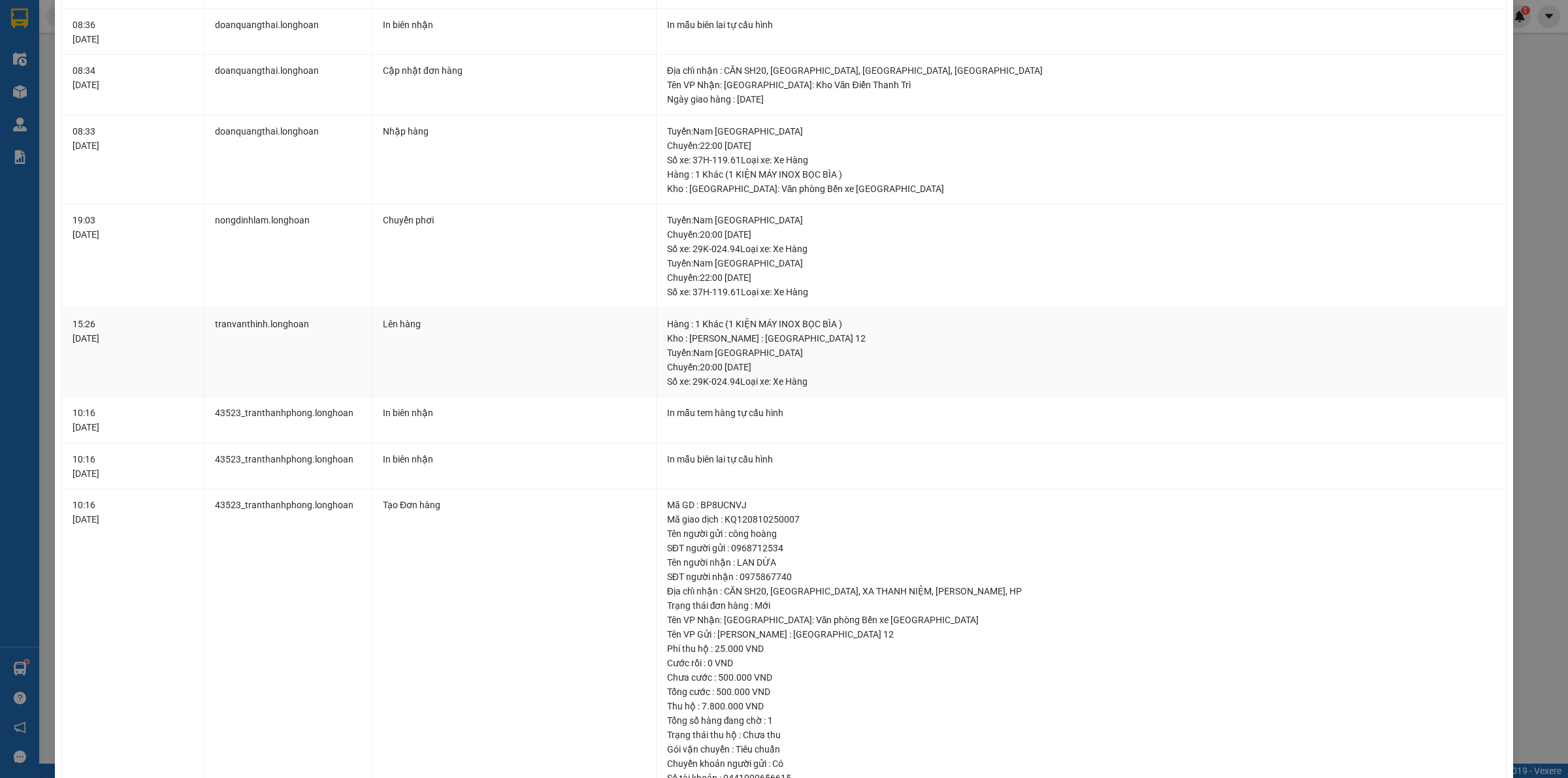
scroll to position [824, 0]
